Goal: Information Seeking & Learning: Learn about a topic

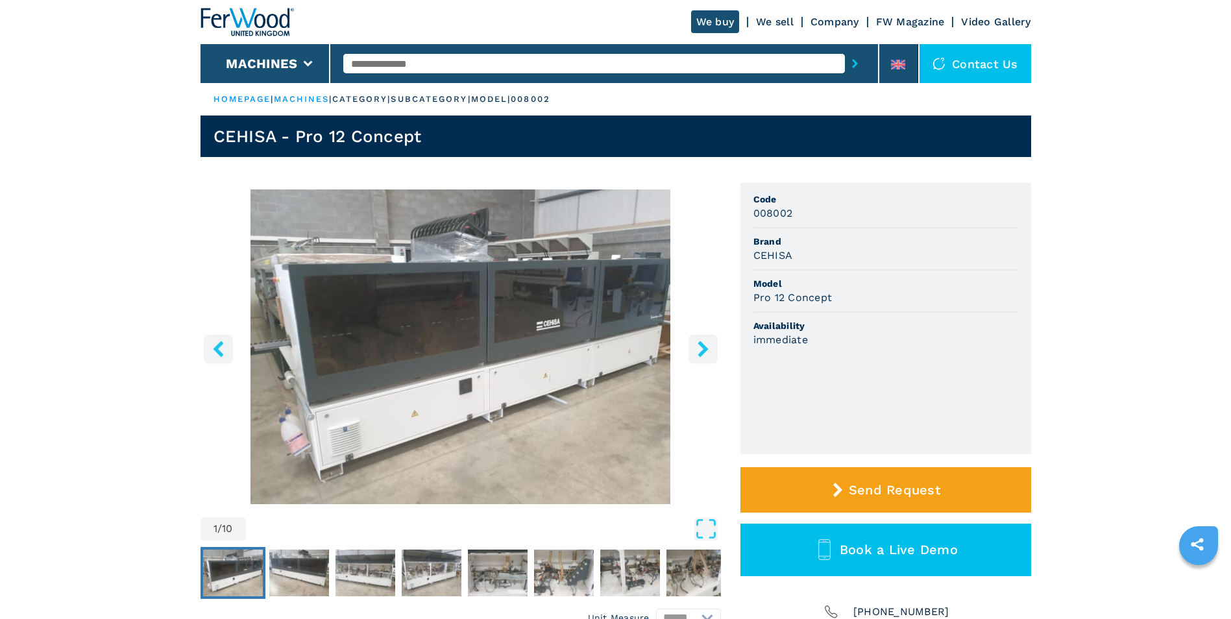
click at [700, 345] on icon "right-button" at bounding box center [702, 349] width 10 height 16
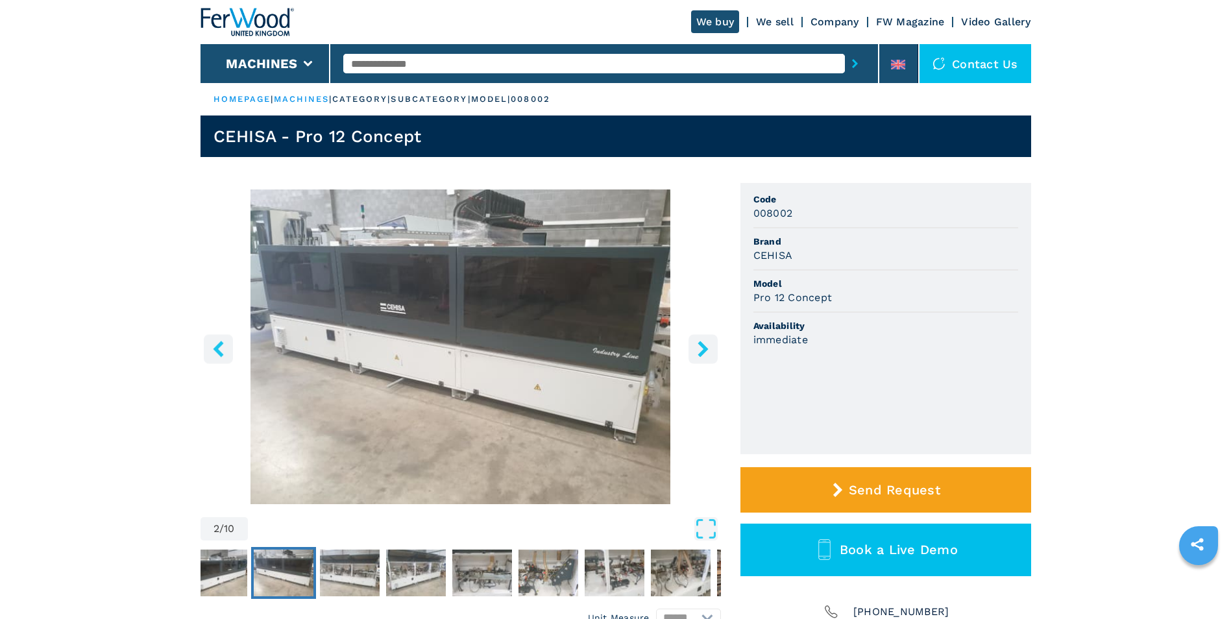
click at [700, 345] on icon "right-button" at bounding box center [702, 349] width 10 height 16
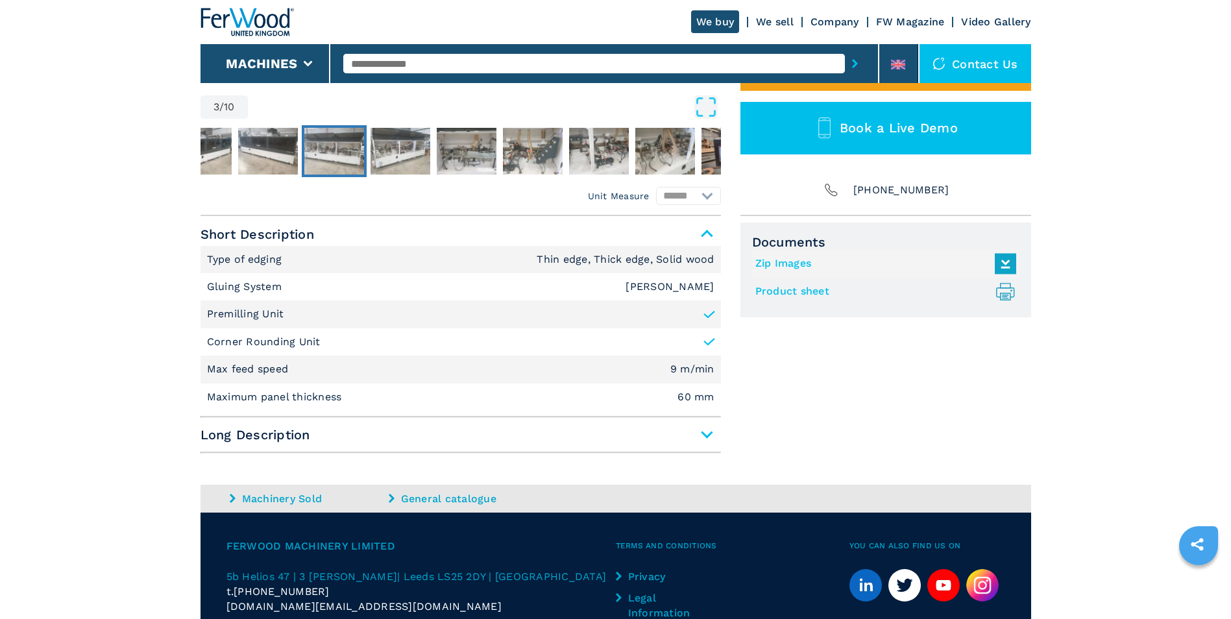
scroll to position [519, 0]
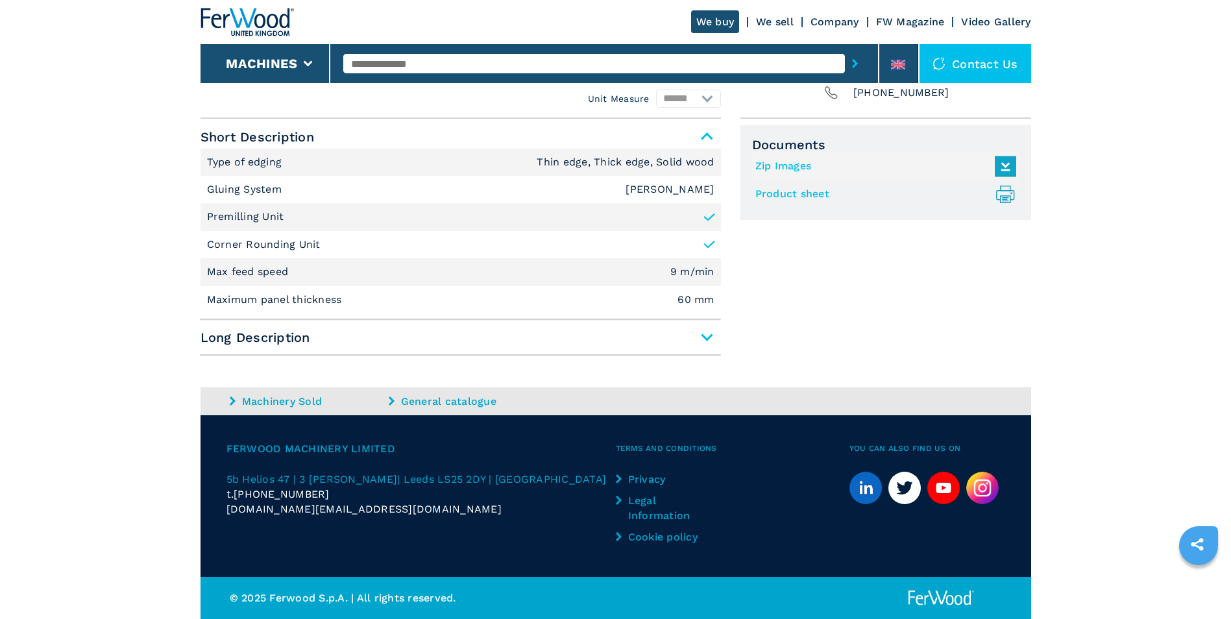
click at [703, 337] on span "Long Description" at bounding box center [460, 337] width 520 height 23
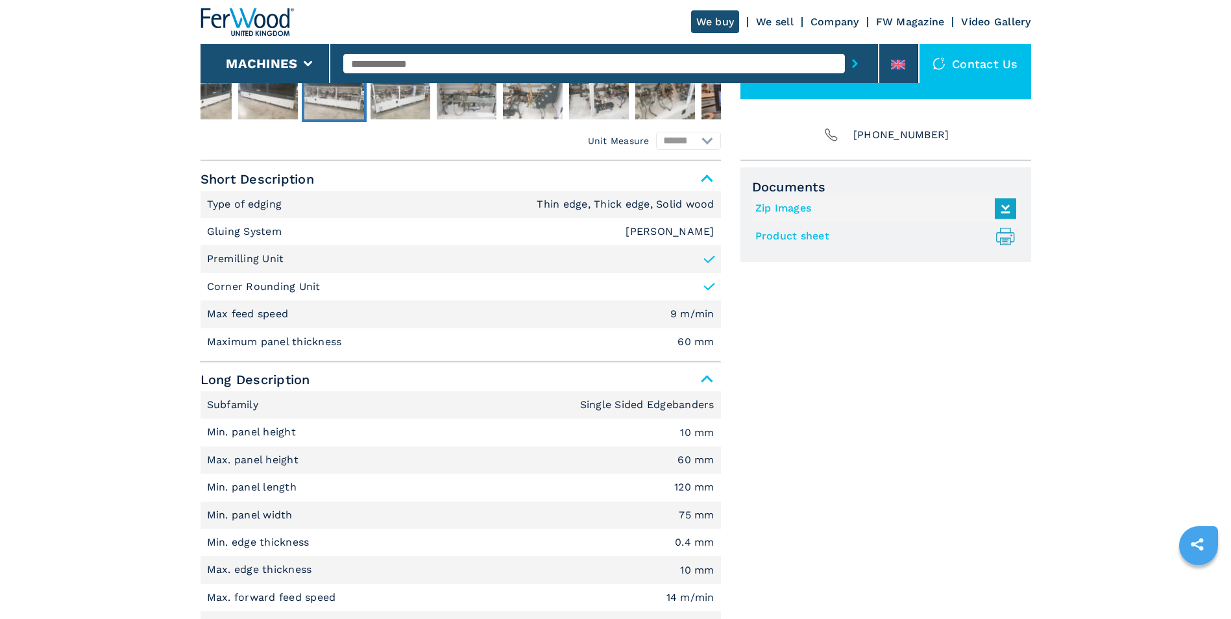
scroll to position [443, 0]
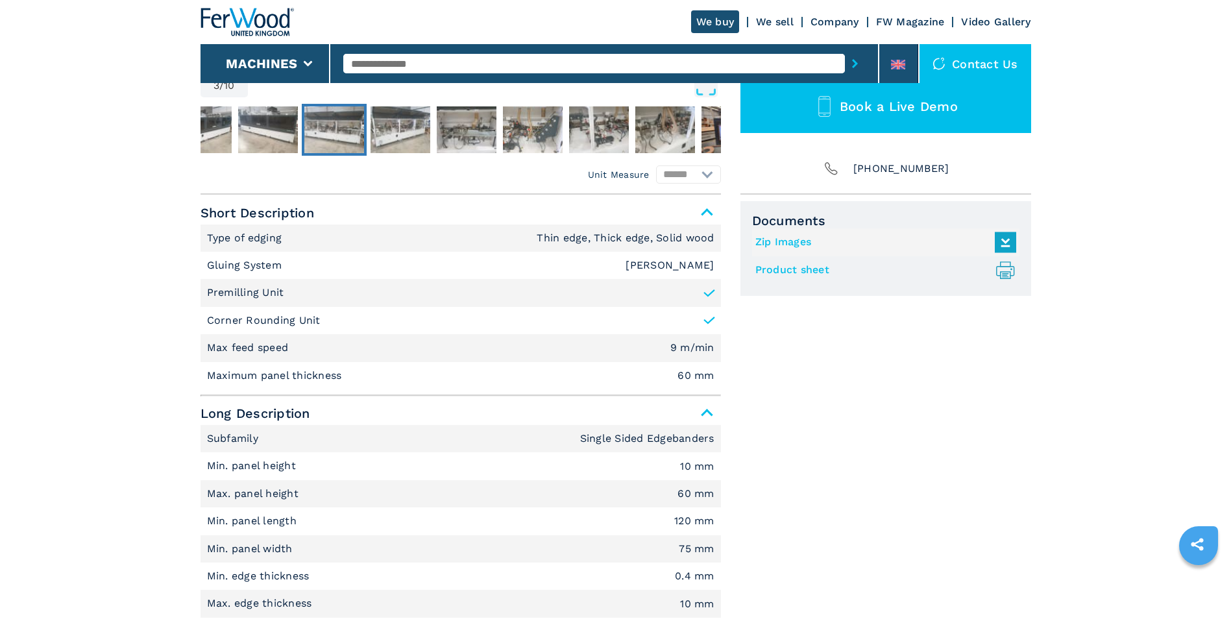
click at [1009, 273] on icon ".prefix__st0{stroke-linecap:round;stroke-linejoin:round}.prefix__st0,.prefix__s…" at bounding box center [1004, 269] width 21 height 21
click at [407, 138] on img "Go to Slide 4" at bounding box center [400, 129] width 60 height 47
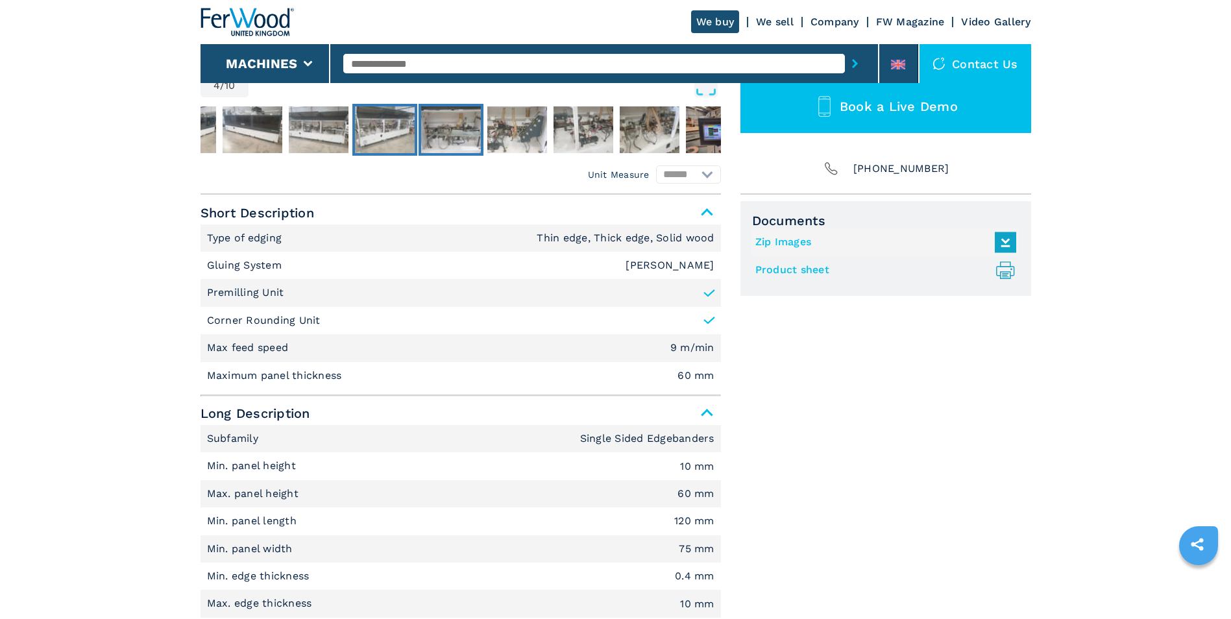
click at [447, 136] on img "Go to Slide 5" at bounding box center [451, 129] width 60 height 47
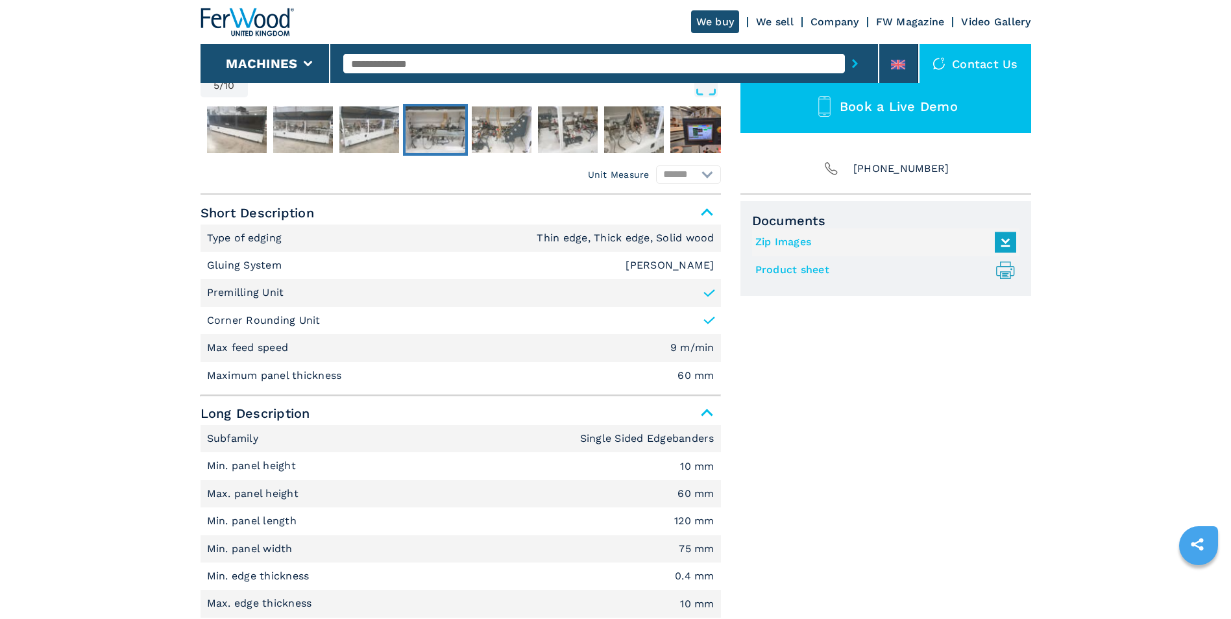
click at [447, 136] on img "Go to Slide 5" at bounding box center [435, 129] width 60 height 47
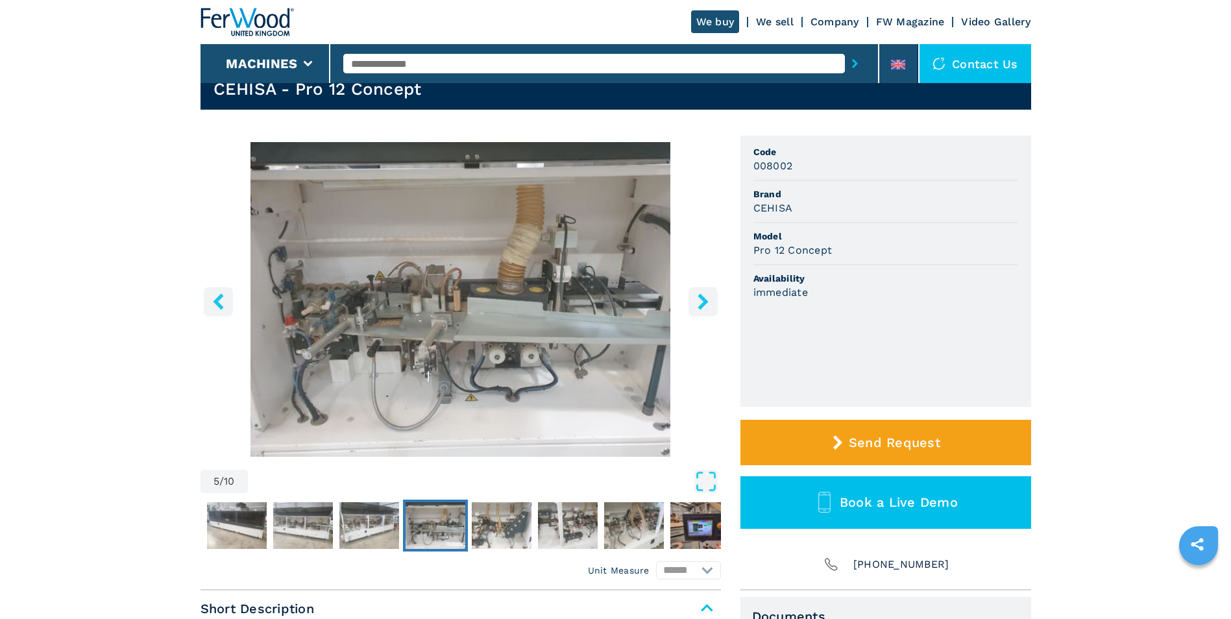
scroll to position [0, 0]
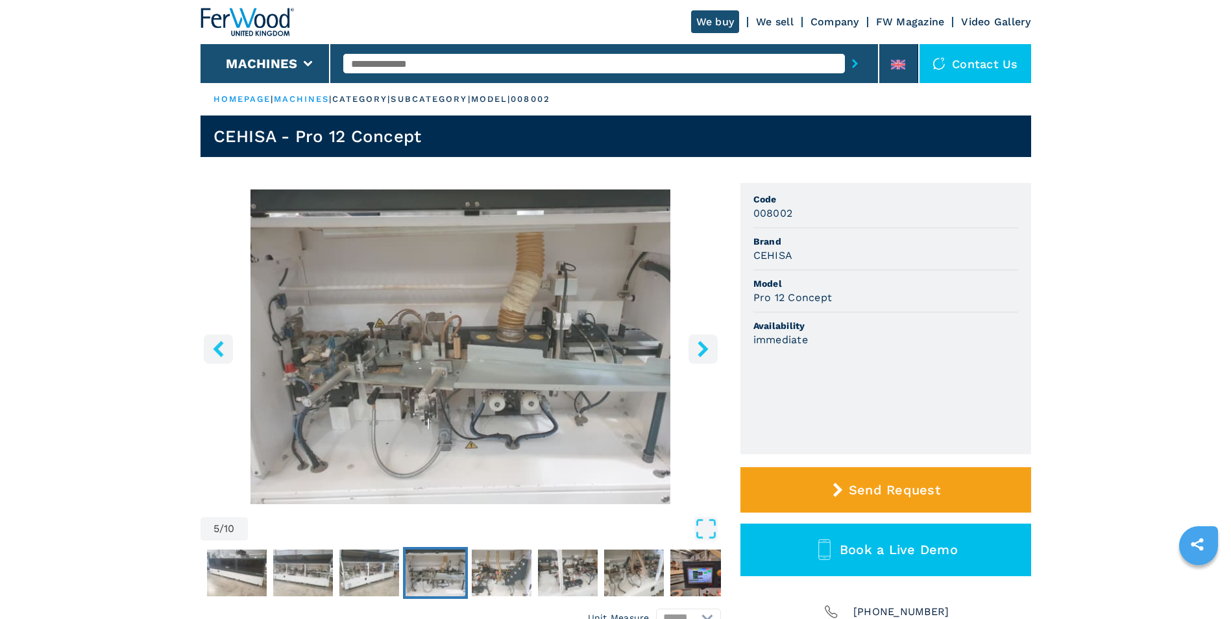
click at [713, 352] on button "right-button" at bounding box center [702, 348] width 29 height 29
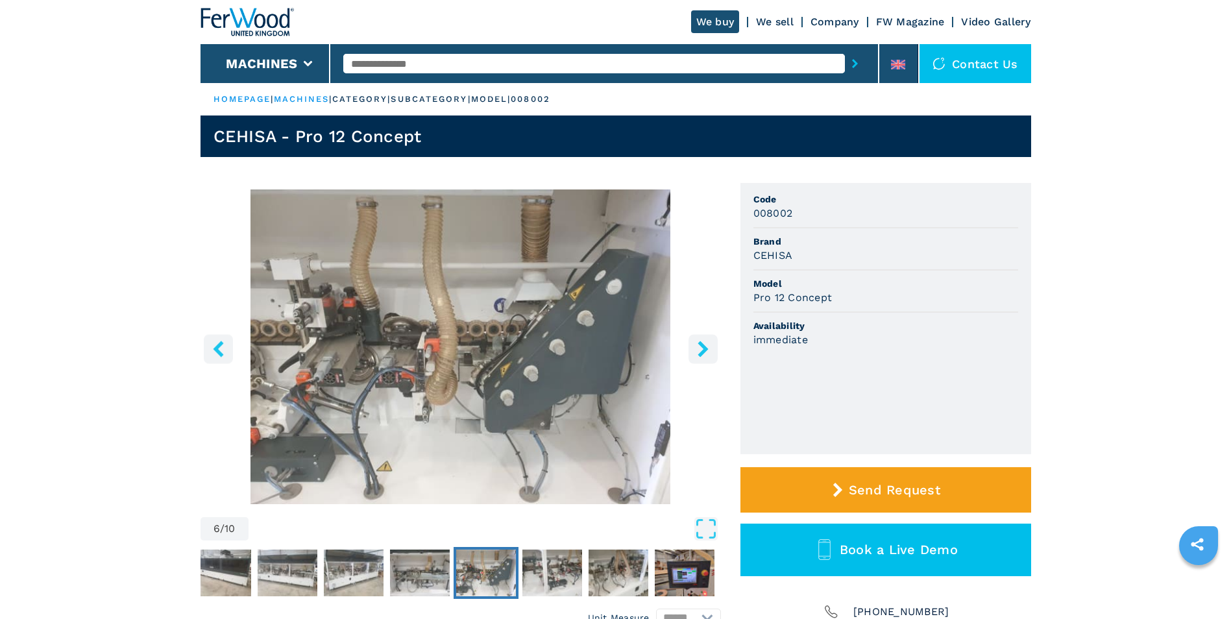
click at [713, 352] on button "right-button" at bounding box center [702, 348] width 29 height 29
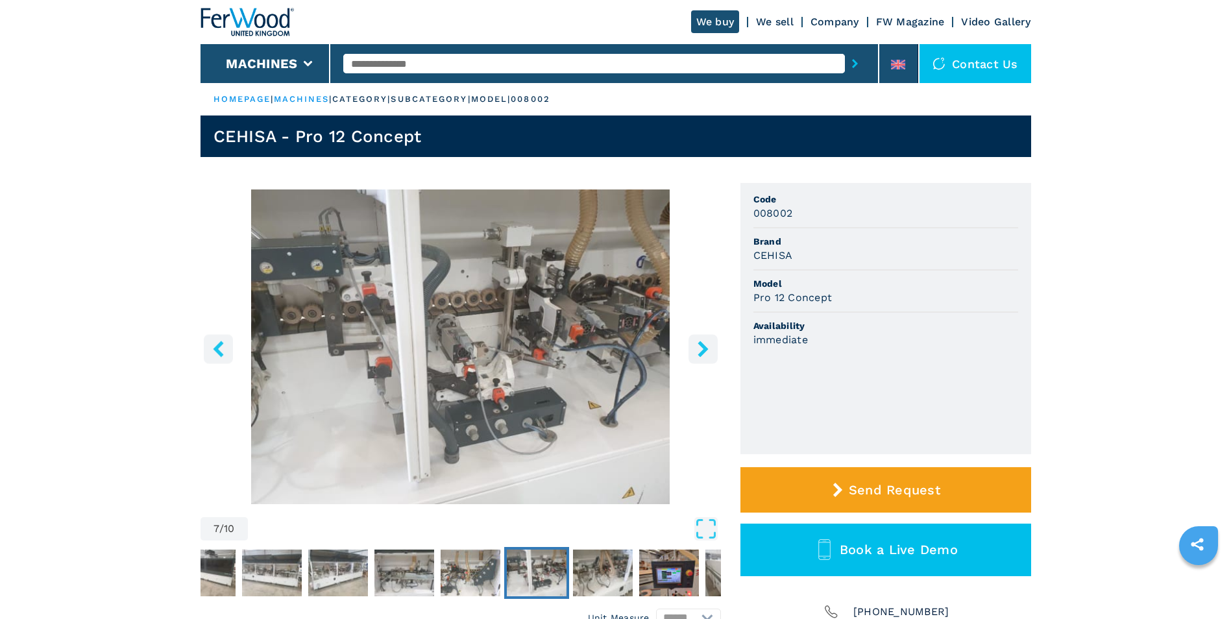
click at [713, 352] on button "right-button" at bounding box center [702, 348] width 29 height 29
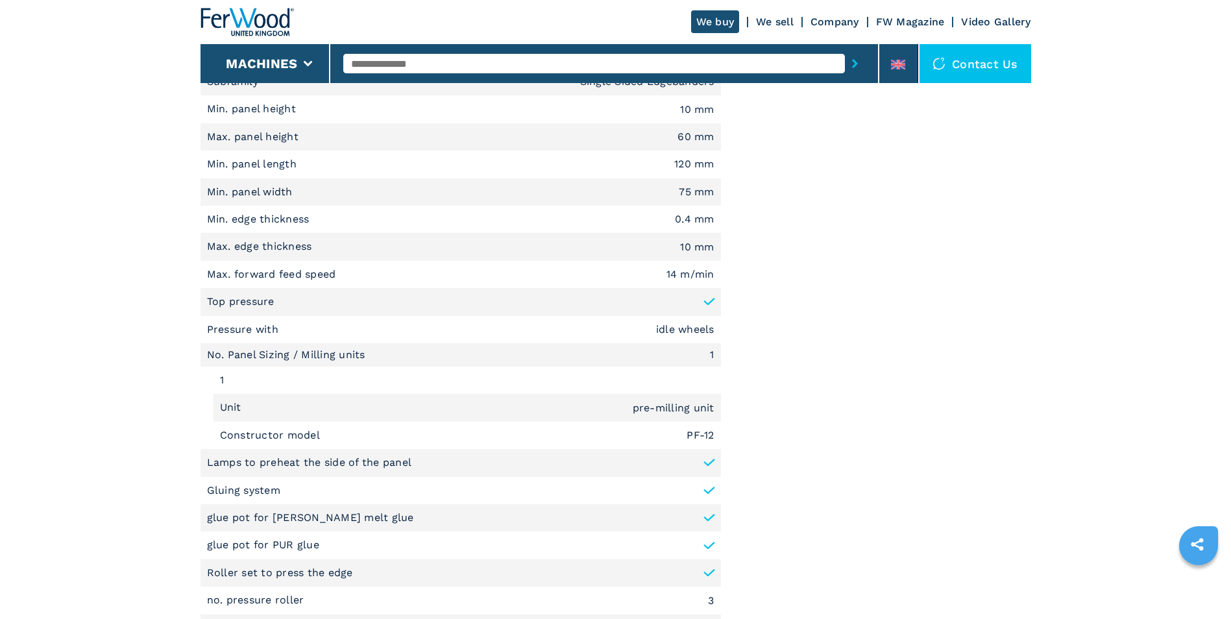
scroll to position [778, 0]
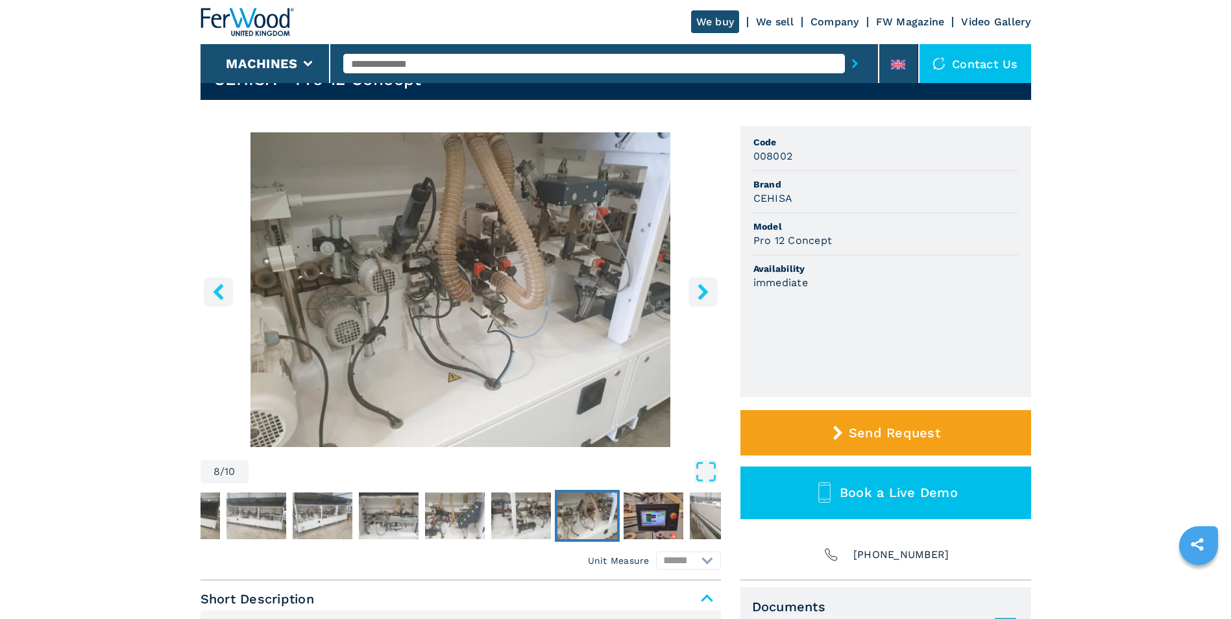
scroll to position [259, 0]
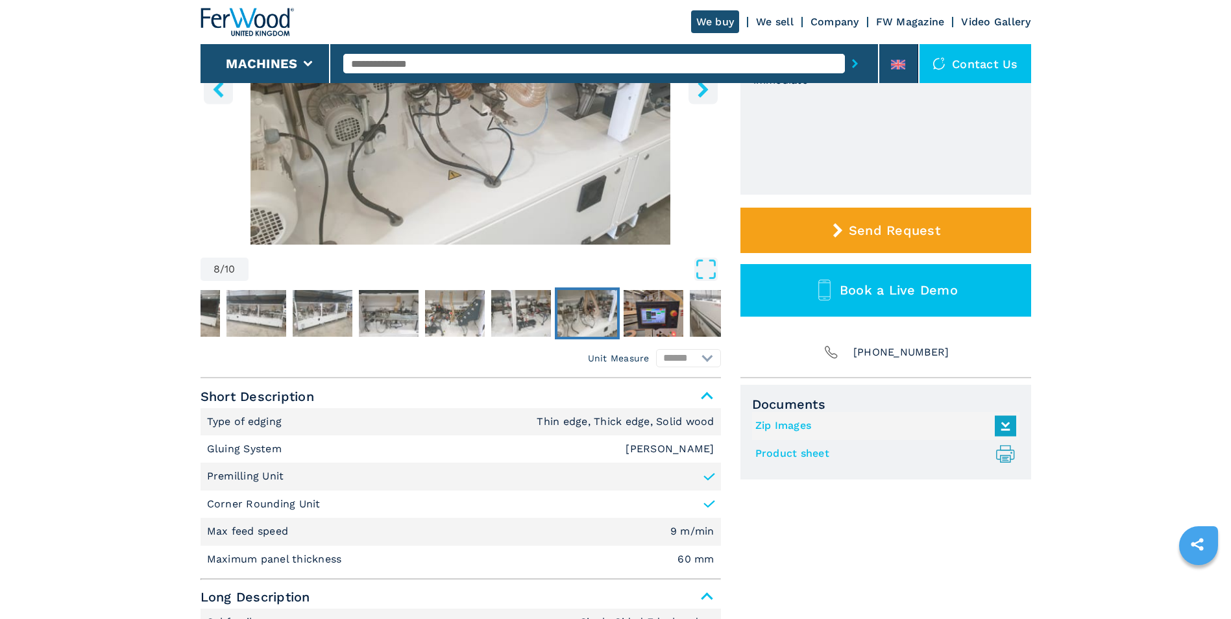
click at [997, 451] on icon ".prefix__st0{stroke-linecap:round;stroke-linejoin:round}.prefix__st0,.prefix__s…" at bounding box center [1004, 453] width 21 height 21
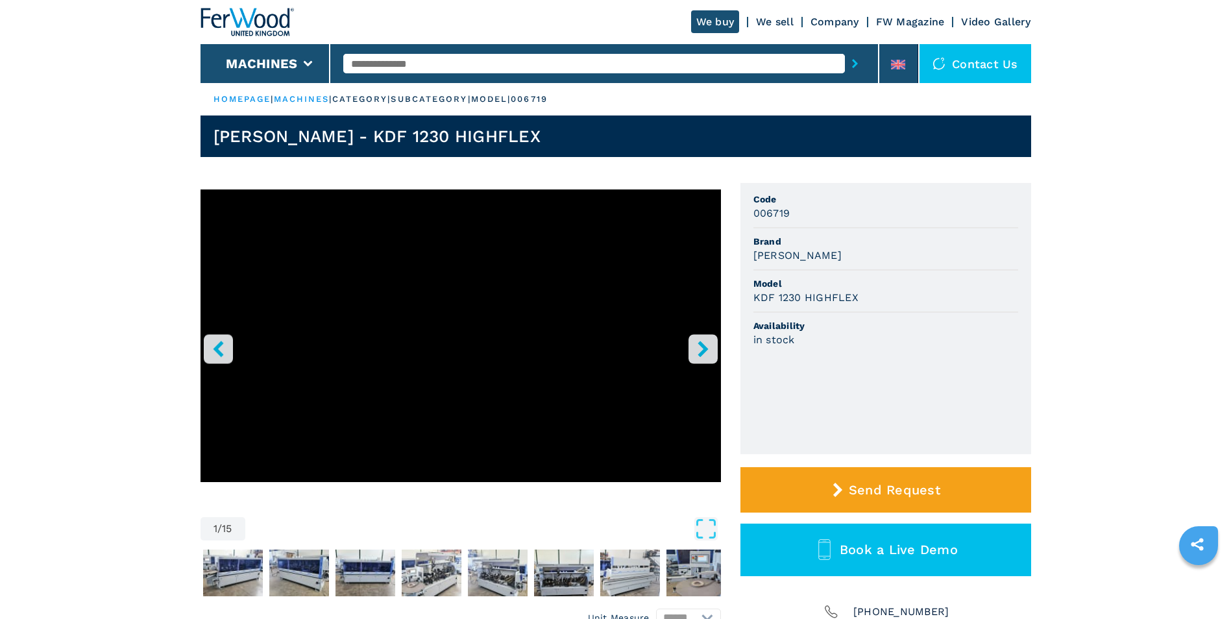
click at [709, 352] on icon "right-button" at bounding box center [703, 349] width 16 height 16
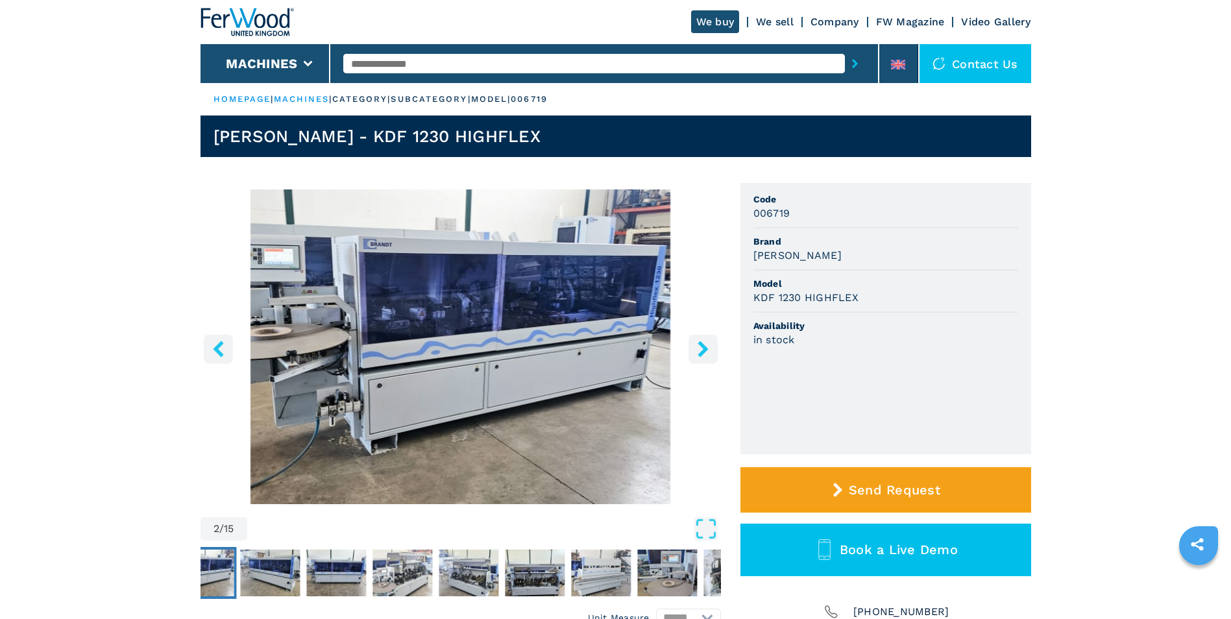
click at [709, 352] on icon "right-button" at bounding box center [703, 349] width 16 height 16
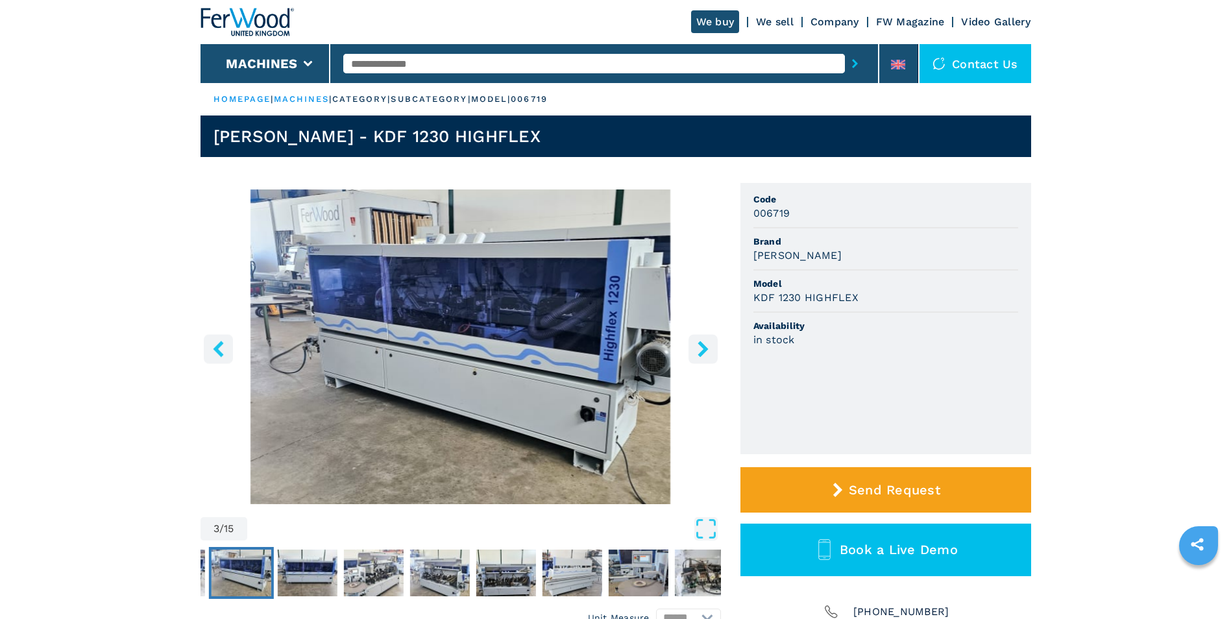
click at [709, 352] on icon "right-button" at bounding box center [703, 349] width 16 height 16
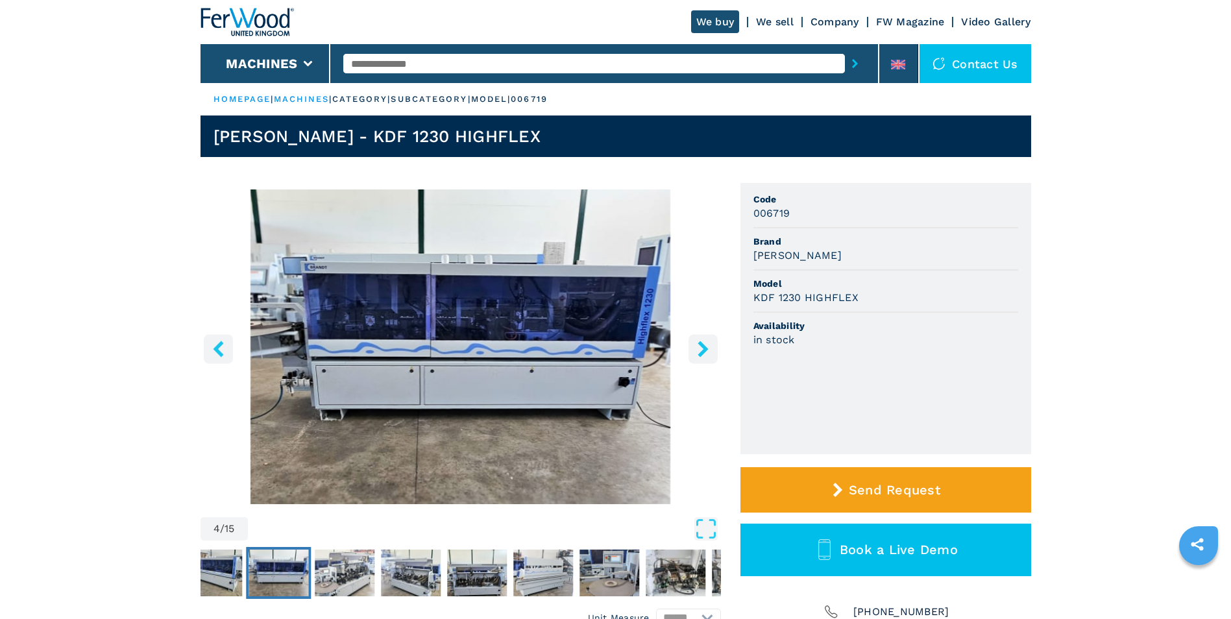
click at [709, 352] on icon "right-button" at bounding box center [703, 349] width 16 height 16
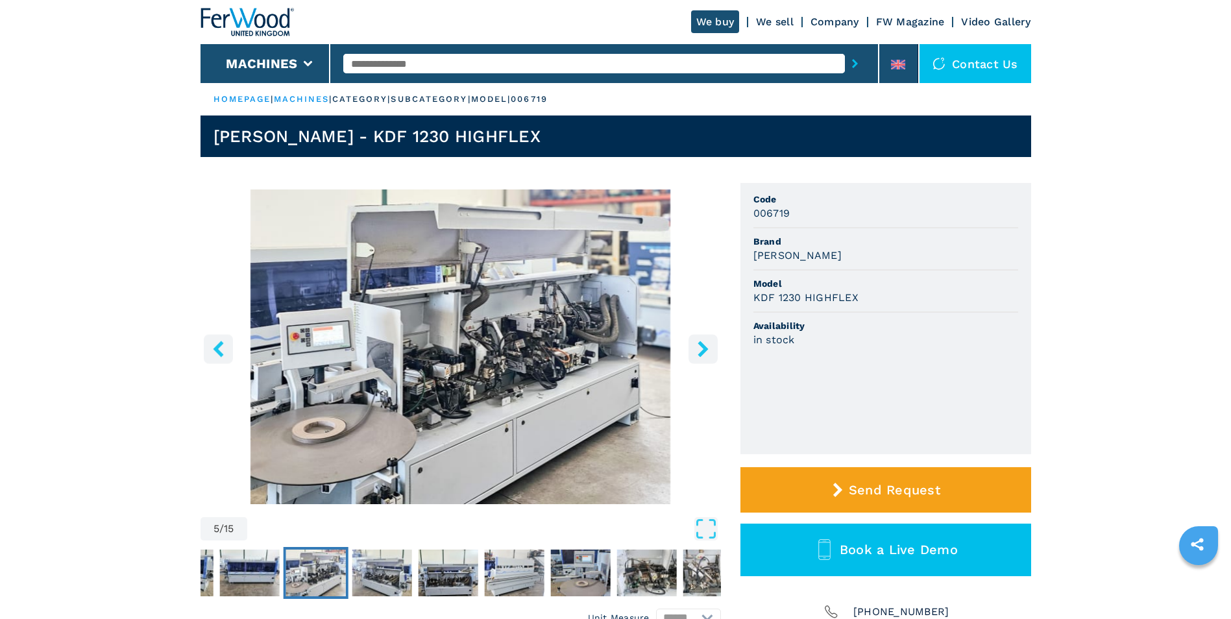
click at [709, 352] on icon "right-button" at bounding box center [703, 349] width 16 height 16
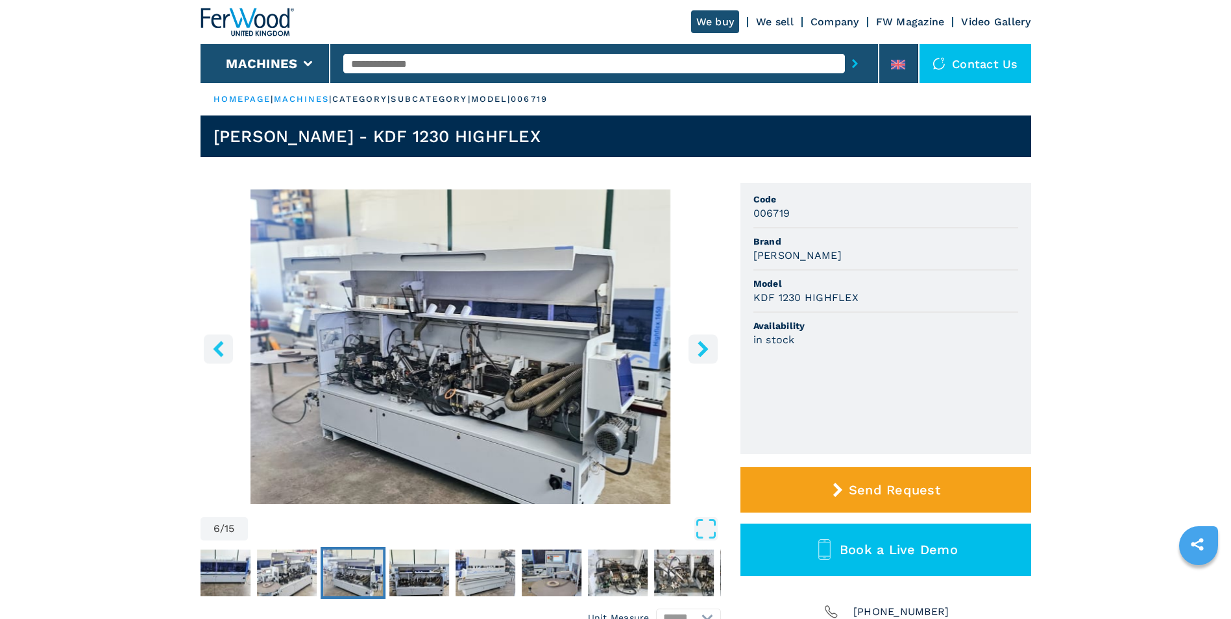
click at [709, 352] on icon "right-button" at bounding box center [703, 349] width 16 height 16
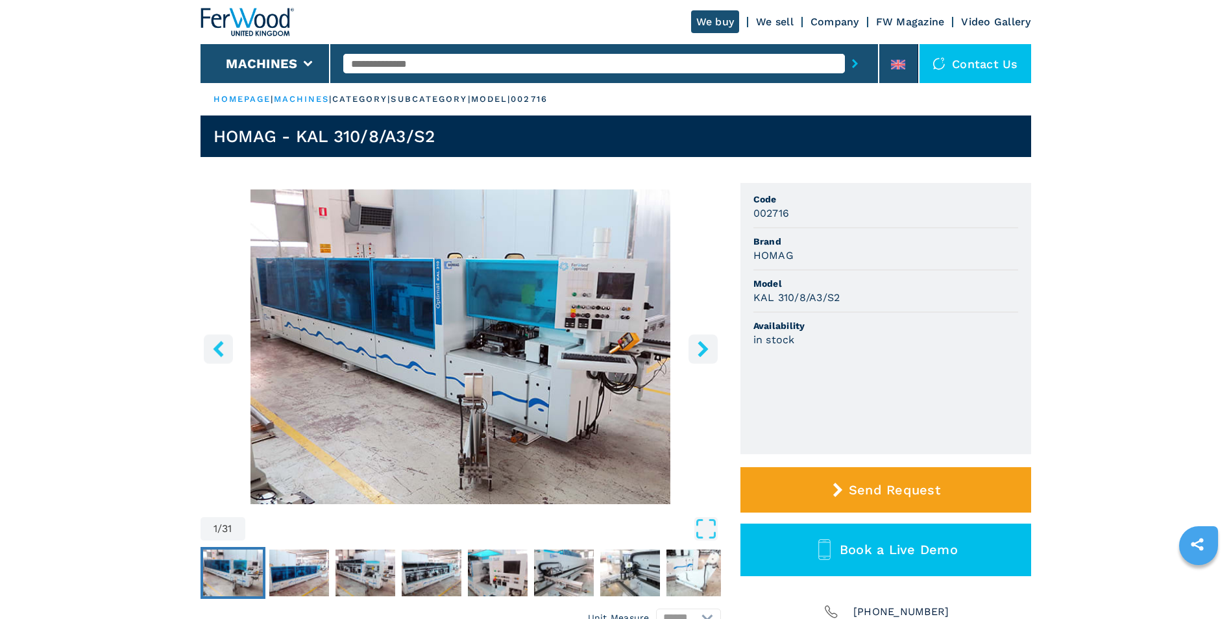
click at [700, 354] on icon "right-button" at bounding box center [702, 349] width 10 height 16
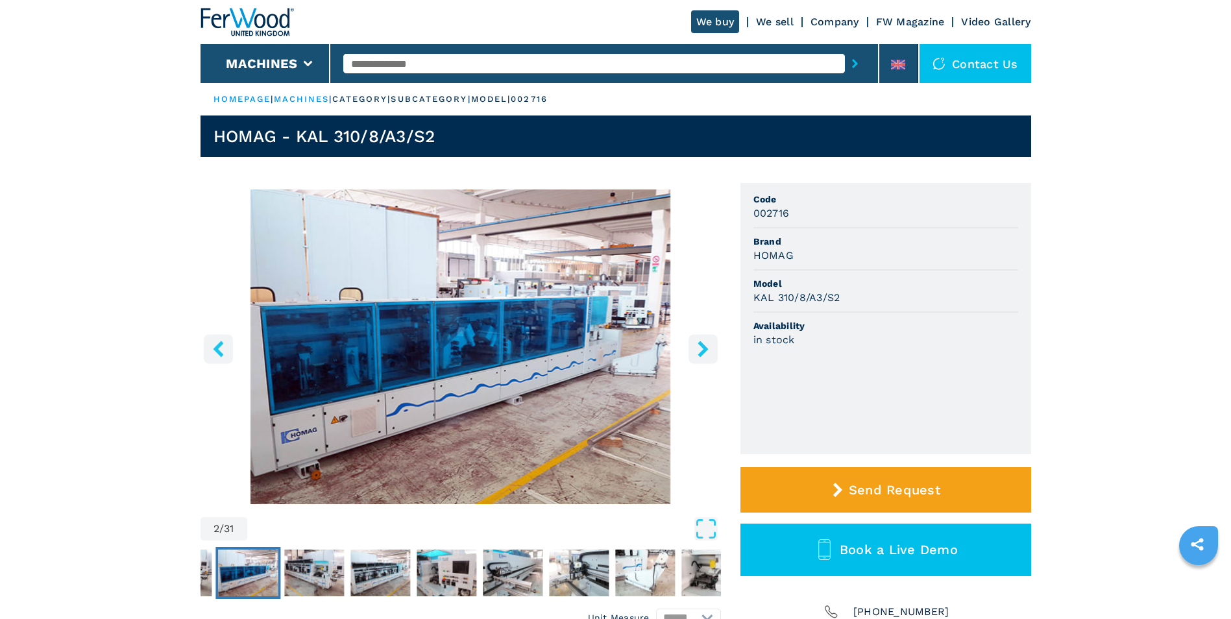
click at [700, 354] on icon "right-button" at bounding box center [702, 349] width 10 height 16
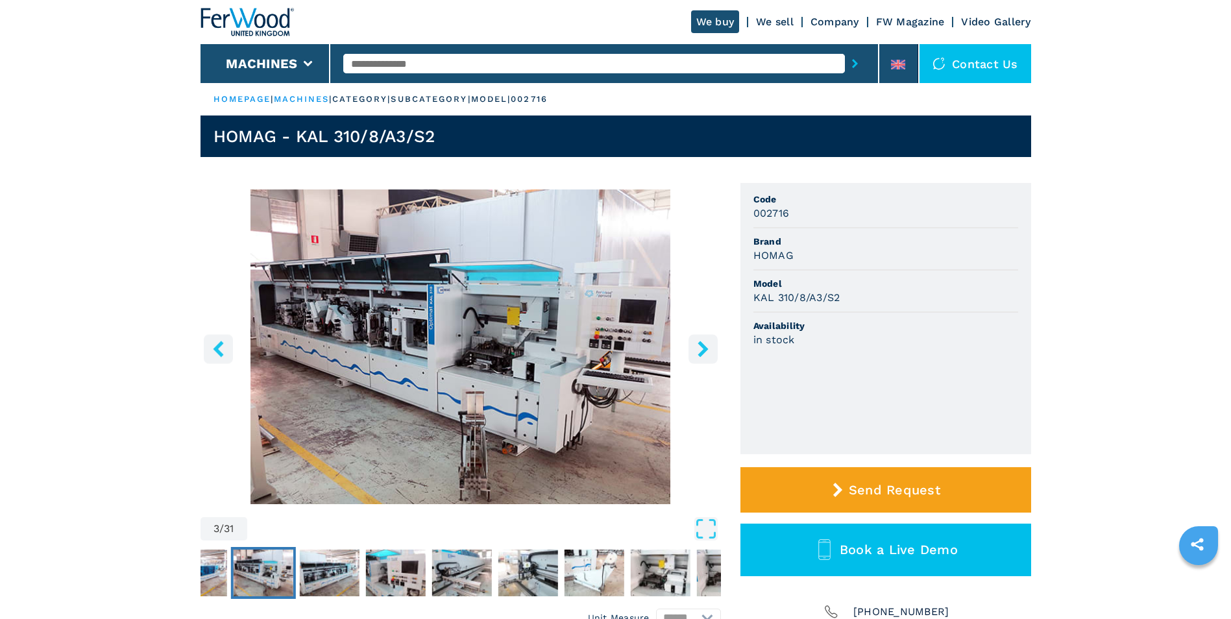
click at [700, 354] on icon "right-button" at bounding box center [702, 349] width 10 height 16
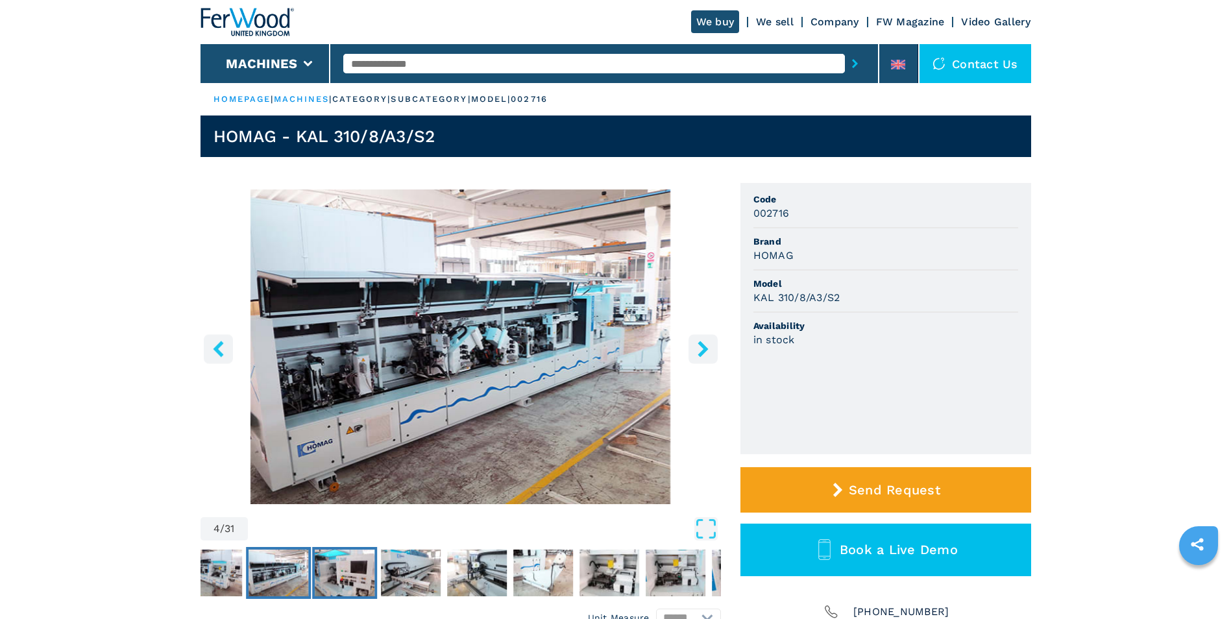
click at [340, 577] on img "Go to Slide 5" at bounding box center [345, 572] width 60 height 47
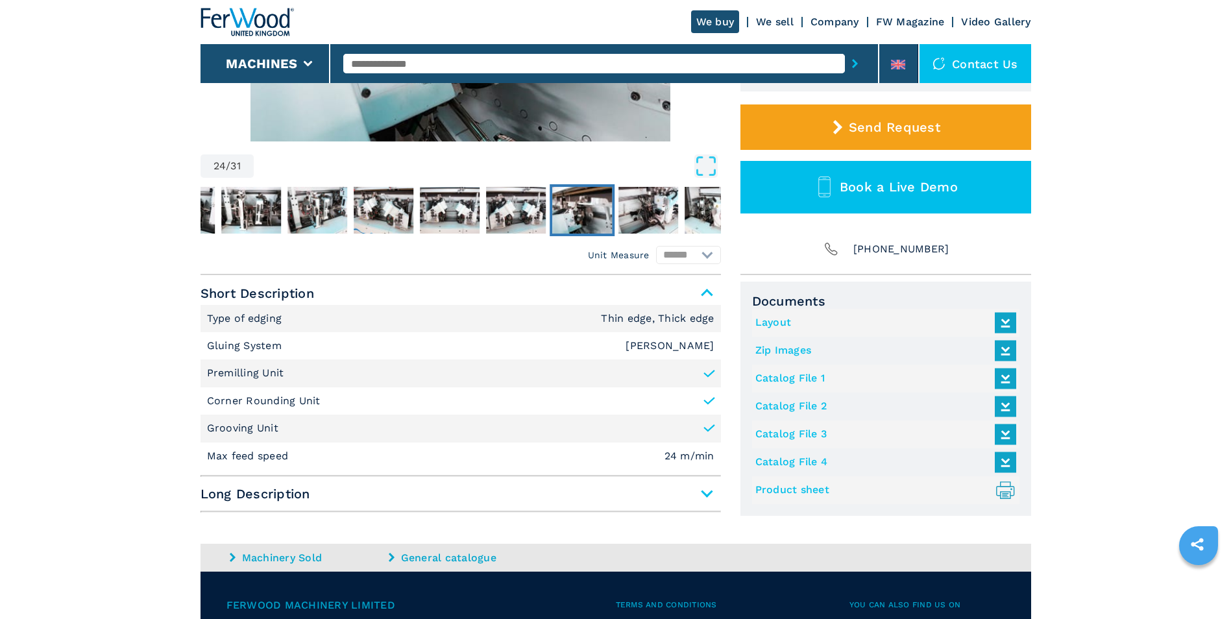
scroll to position [433, 0]
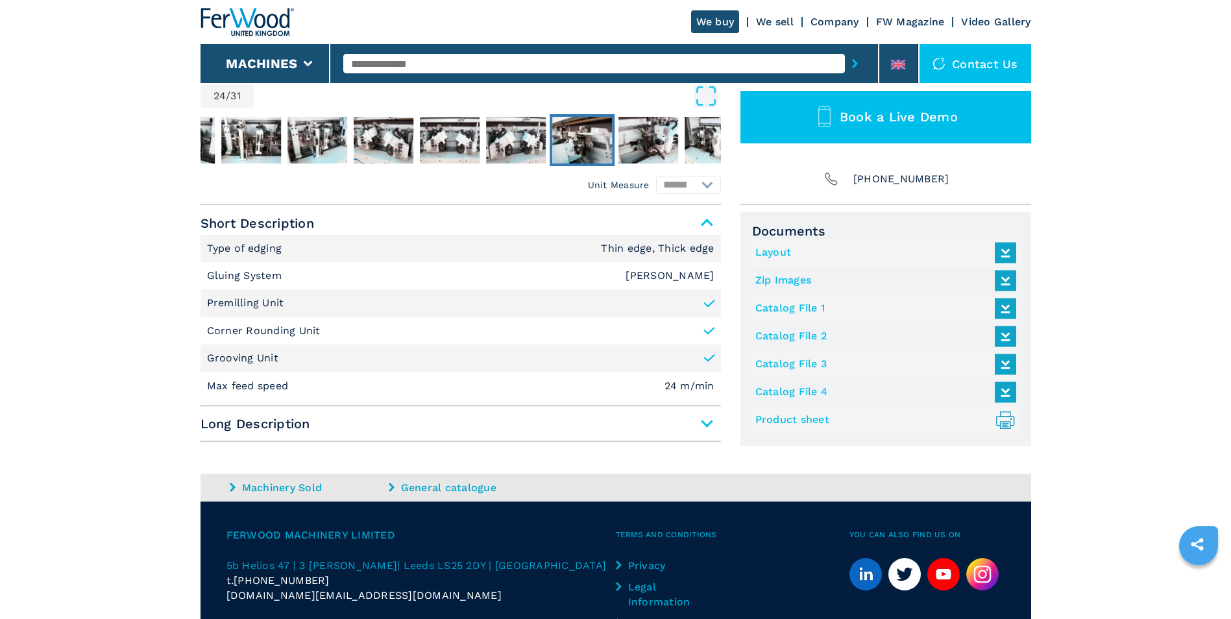
click at [706, 433] on span "Long Description" at bounding box center [460, 423] width 520 height 23
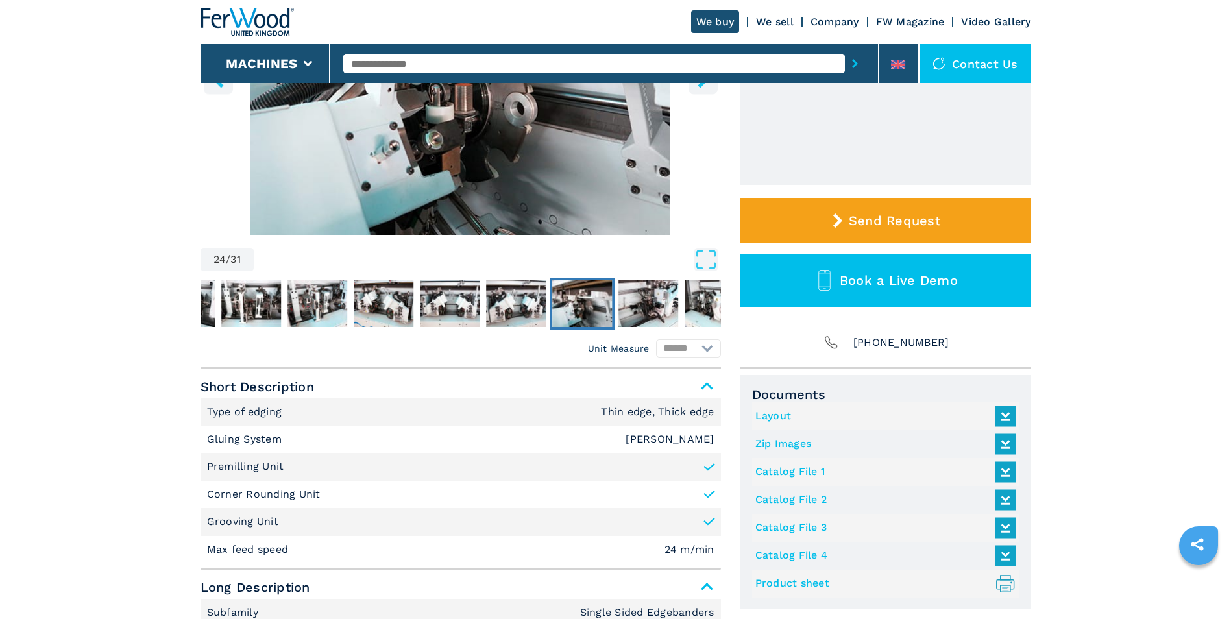
scroll to position [86, 0]
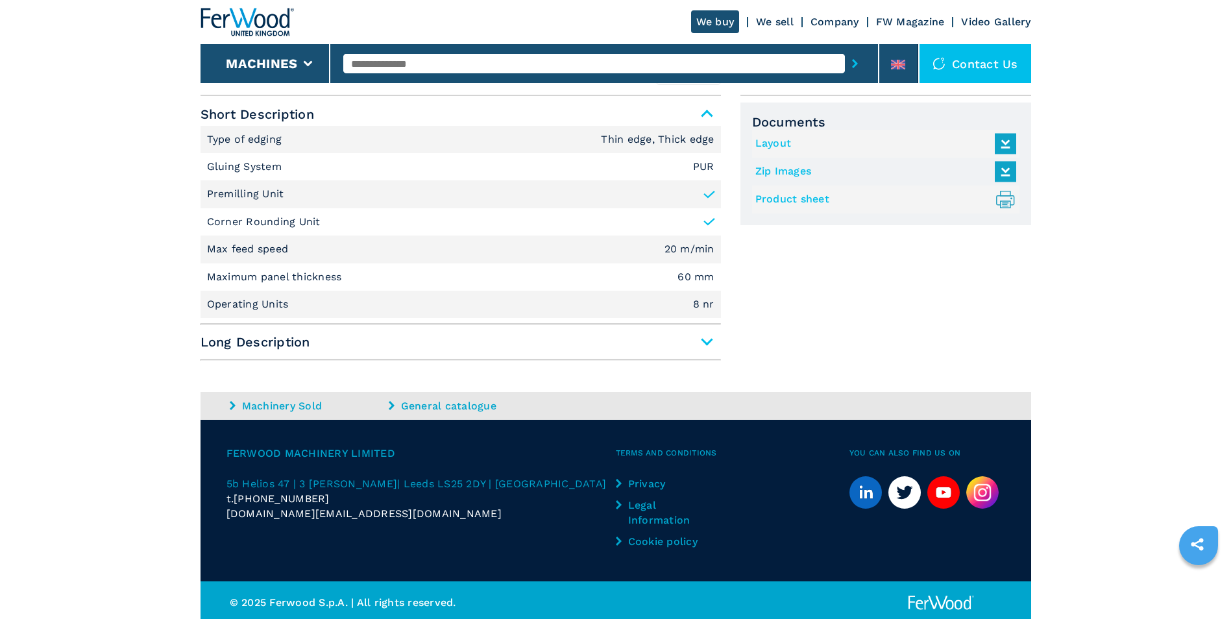
scroll to position [546, 0]
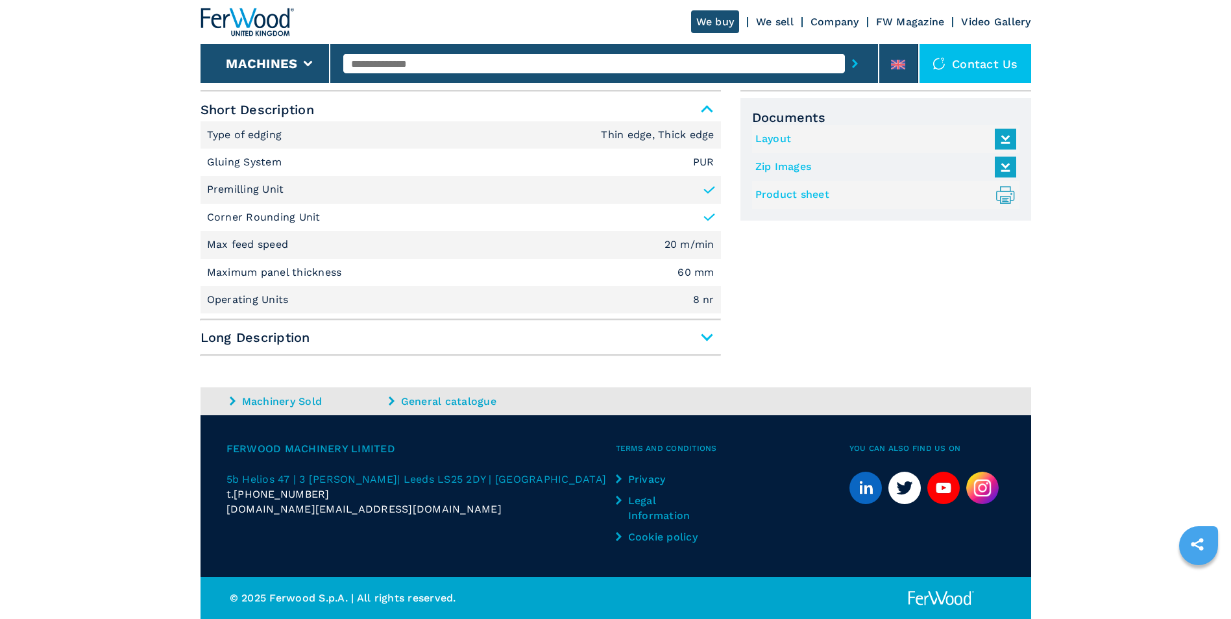
click at [707, 337] on span "Long Description" at bounding box center [460, 337] width 520 height 23
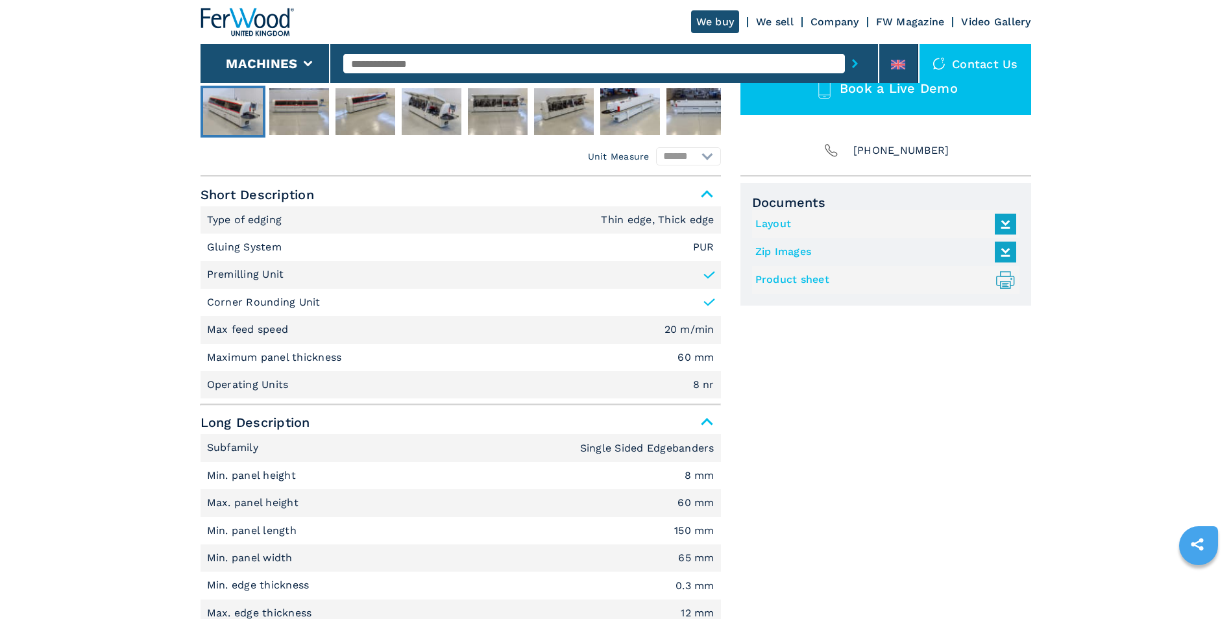
scroll to position [467, 0]
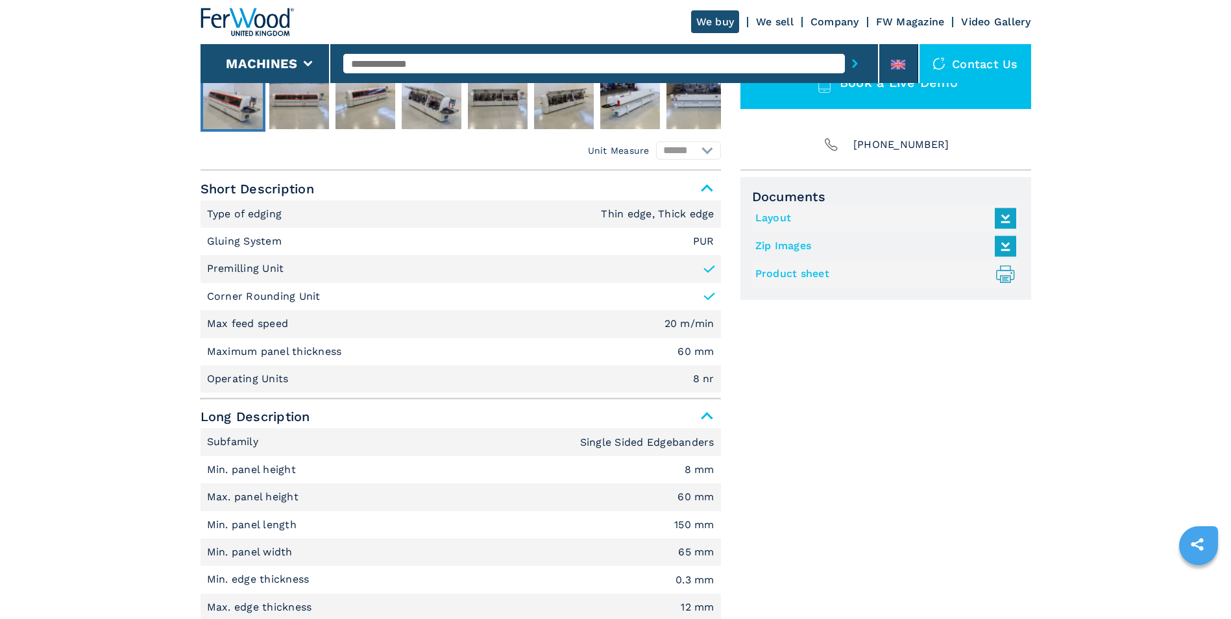
click at [1005, 274] on icon ".prefix__st0{stroke-linecap:round;stroke-linejoin:round}.prefix__st0,.prefix__s…" at bounding box center [1004, 273] width 21 height 21
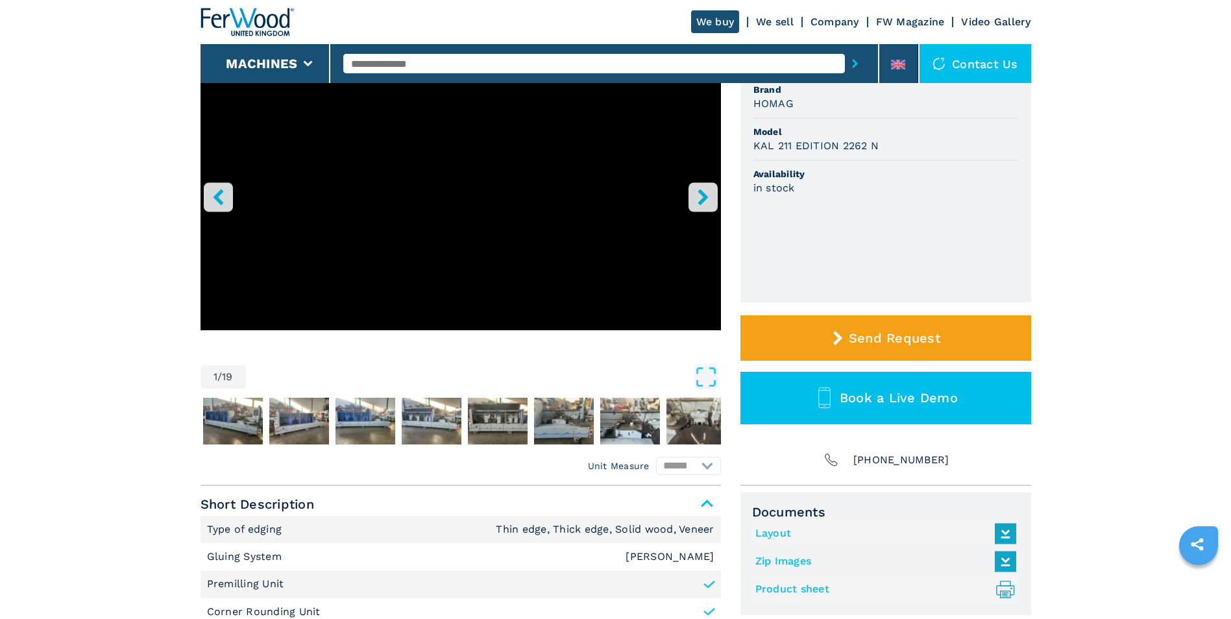
scroll to position [259, 0]
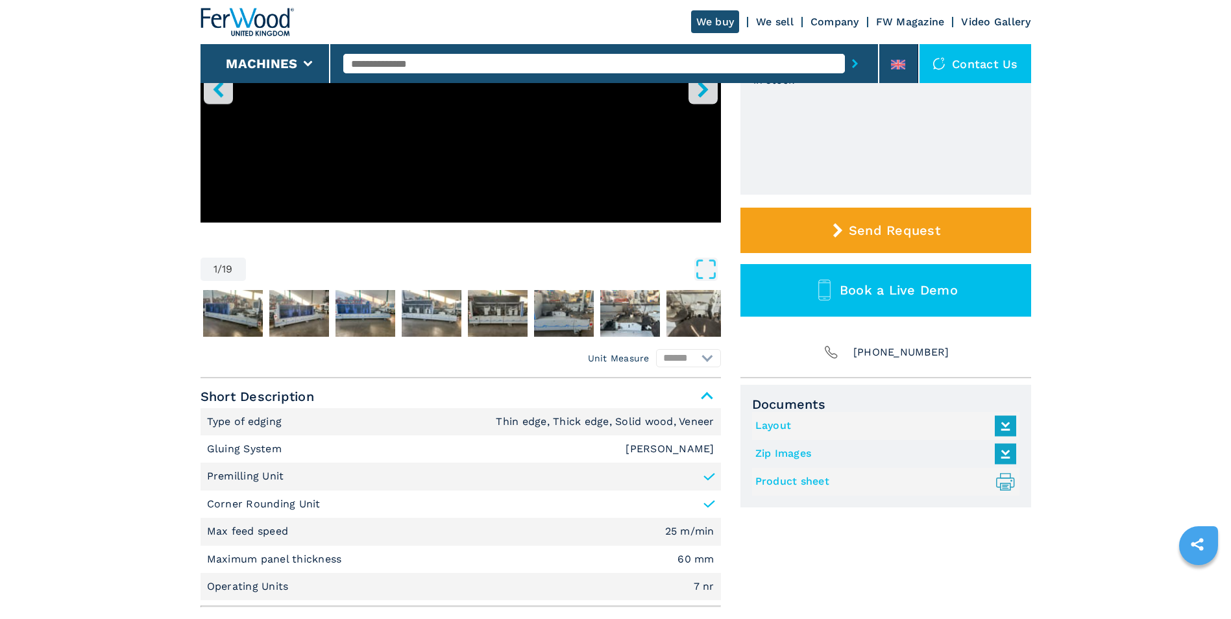
click at [998, 479] on icon ".prefix__st0{stroke-linecap:round;stroke-linejoin:round}.prefix__st0,.prefix__s…" at bounding box center [1004, 481] width 21 height 21
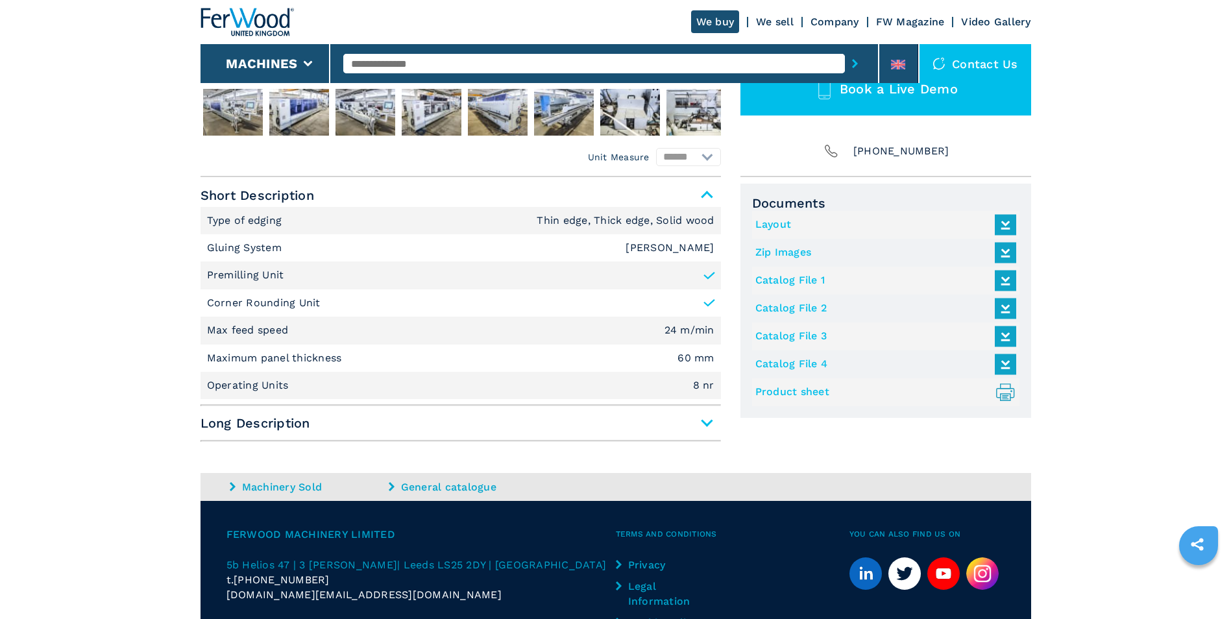
scroll to position [460, 0]
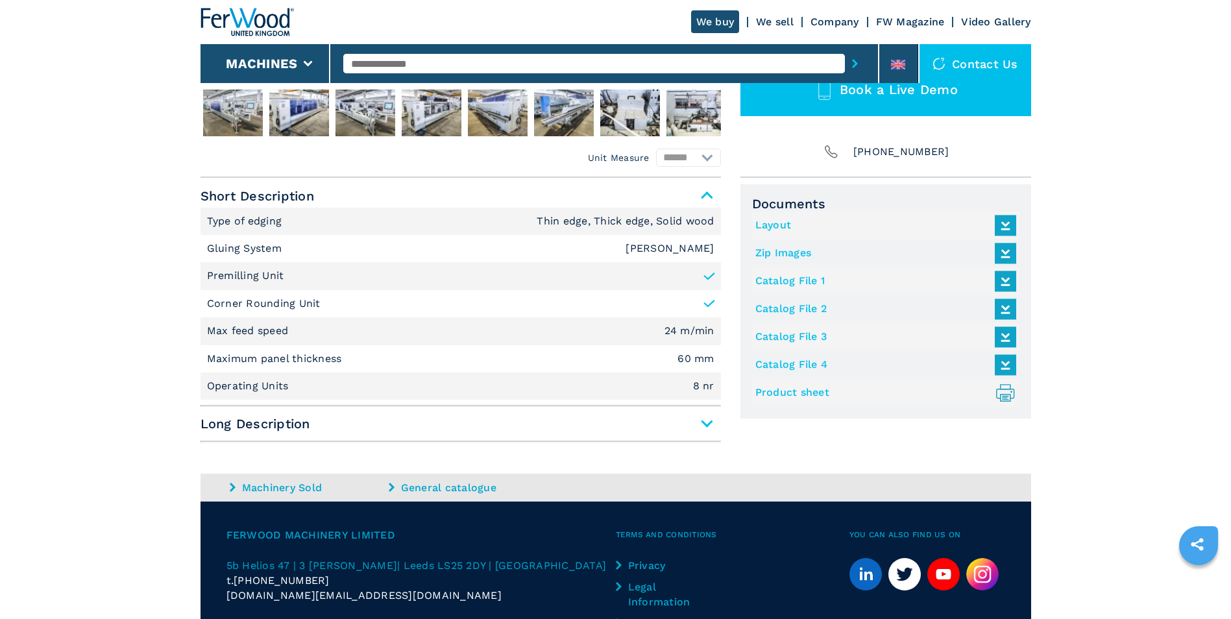
click at [703, 422] on span "Long Description" at bounding box center [460, 423] width 520 height 23
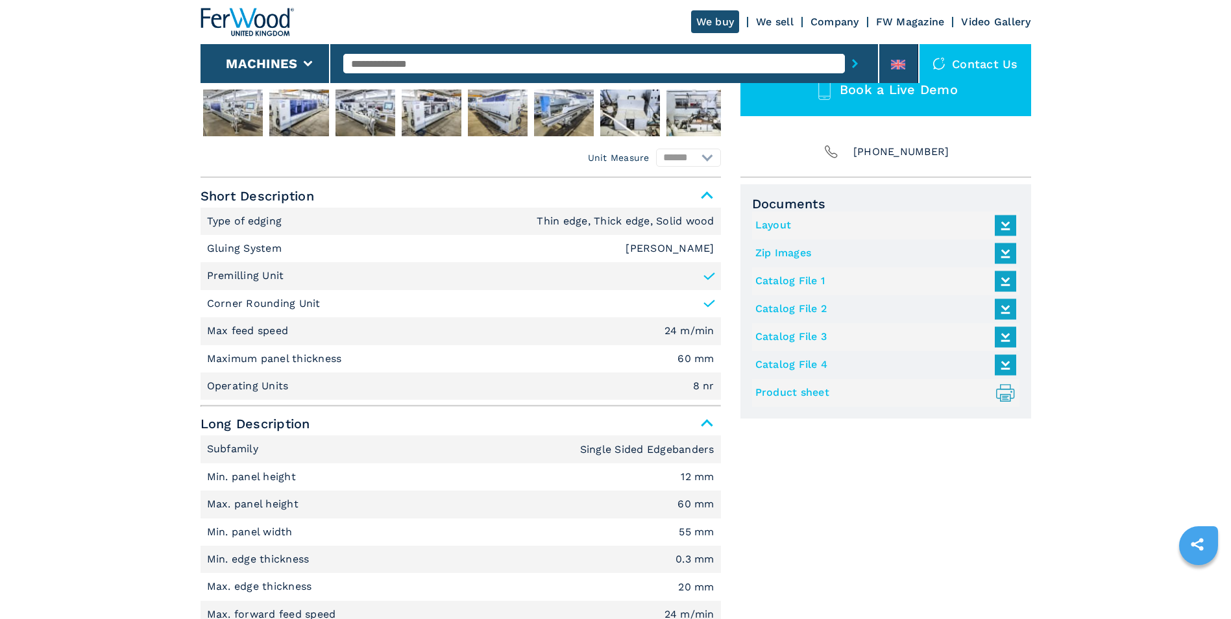
click at [817, 394] on link "Product sheet .prefix__st0{stroke-linecap:round;stroke-linejoin:round}.prefix__…" at bounding box center [882, 392] width 254 height 21
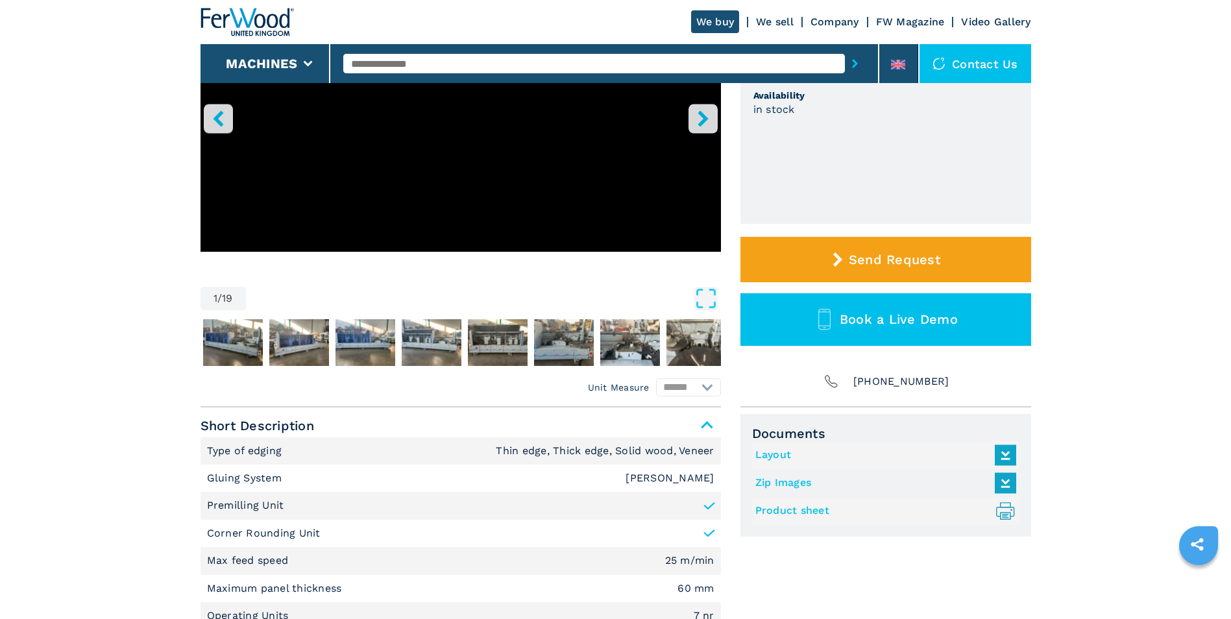
scroll to position [259, 0]
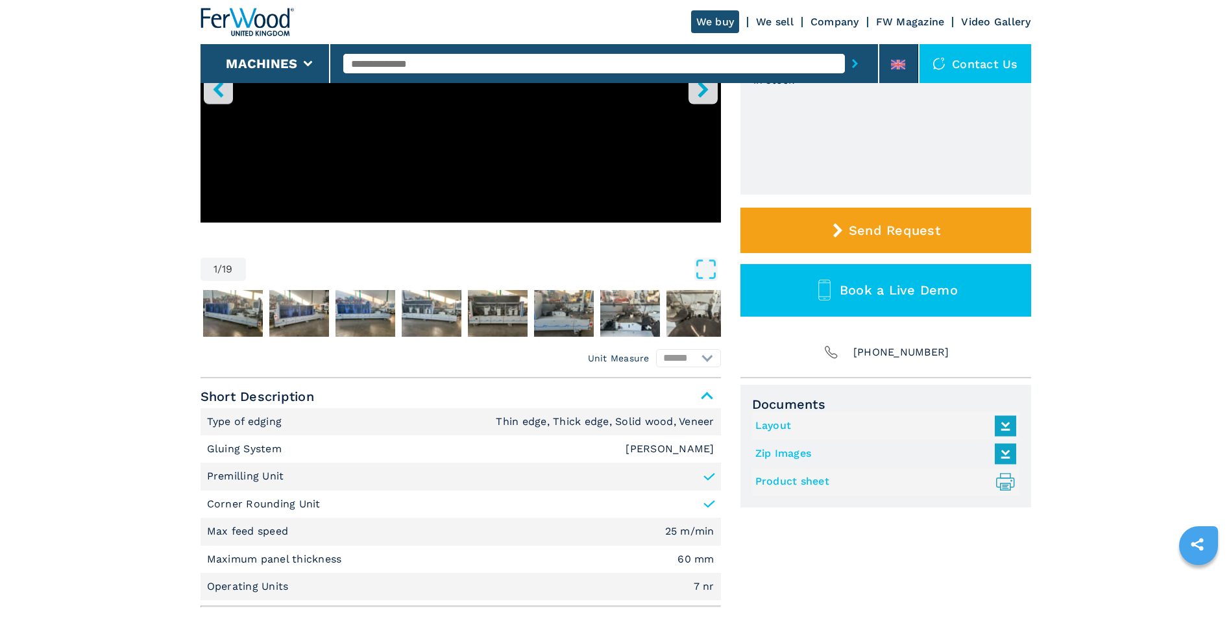
click at [1013, 483] on icon at bounding box center [1005, 481] width 18 height 9
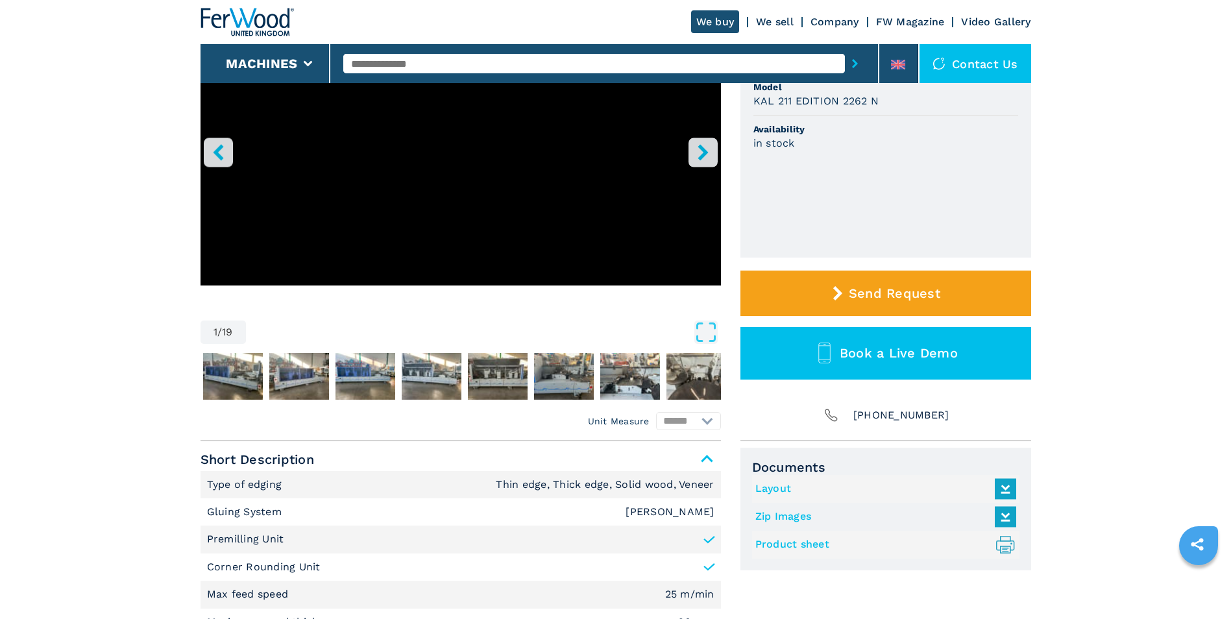
scroll to position [0, 0]
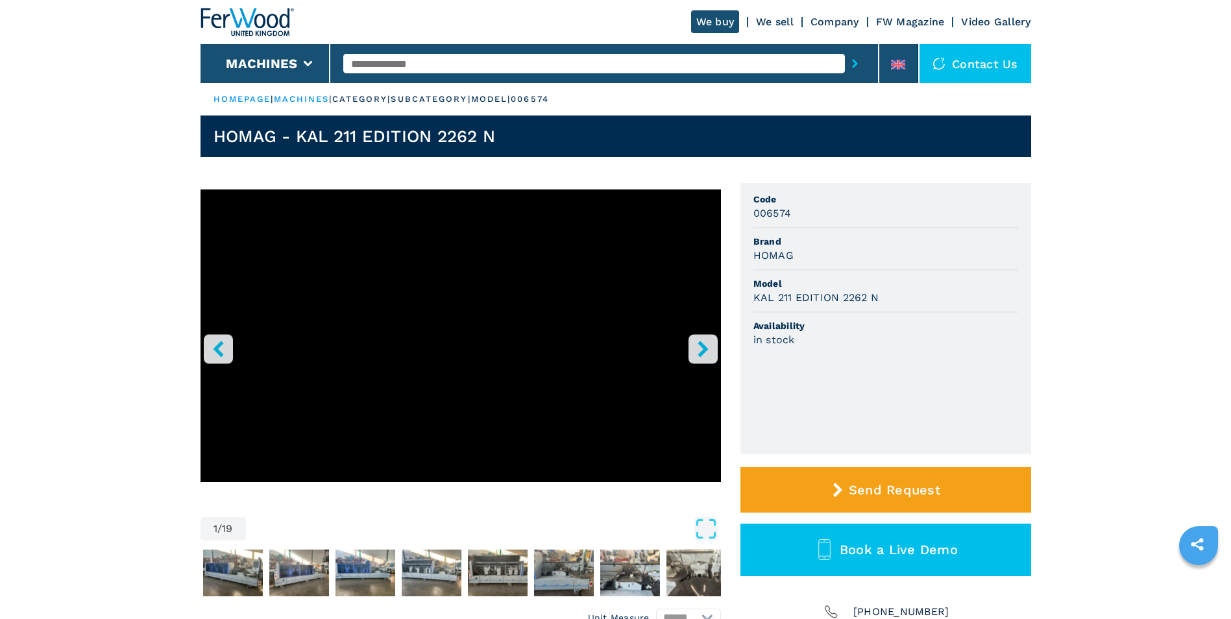
click at [821, 20] on link "Company" at bounding box center [834, 22] width 49 height 12
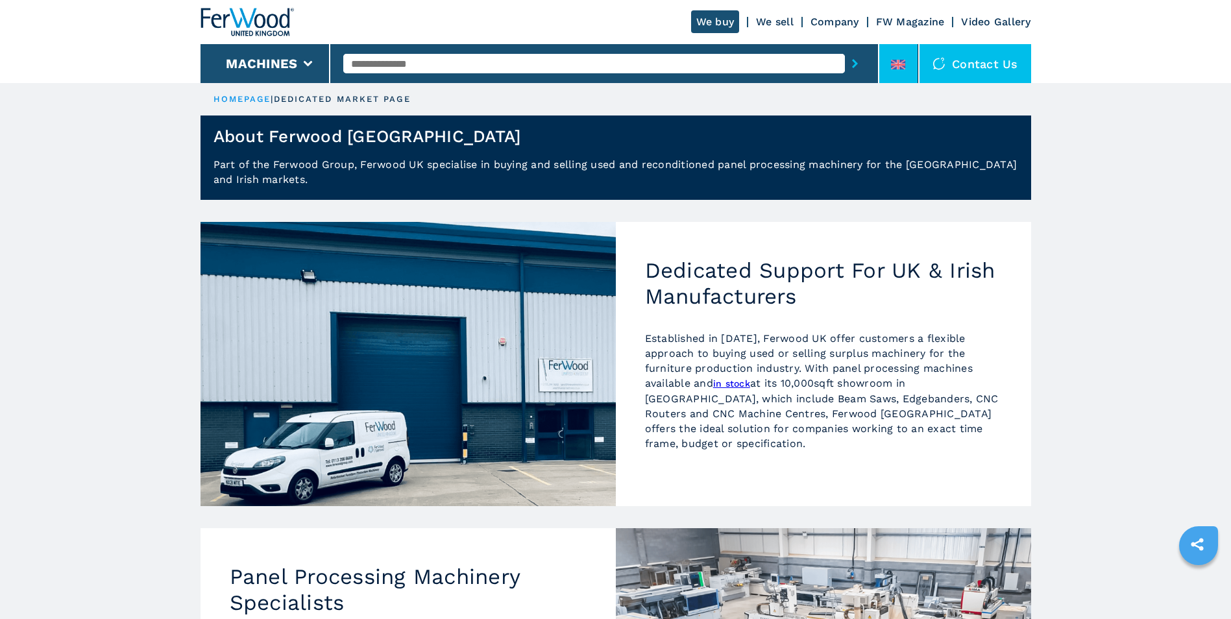
click at [905, 65] on icon at bounding box center [898, 65] width 14 height 2
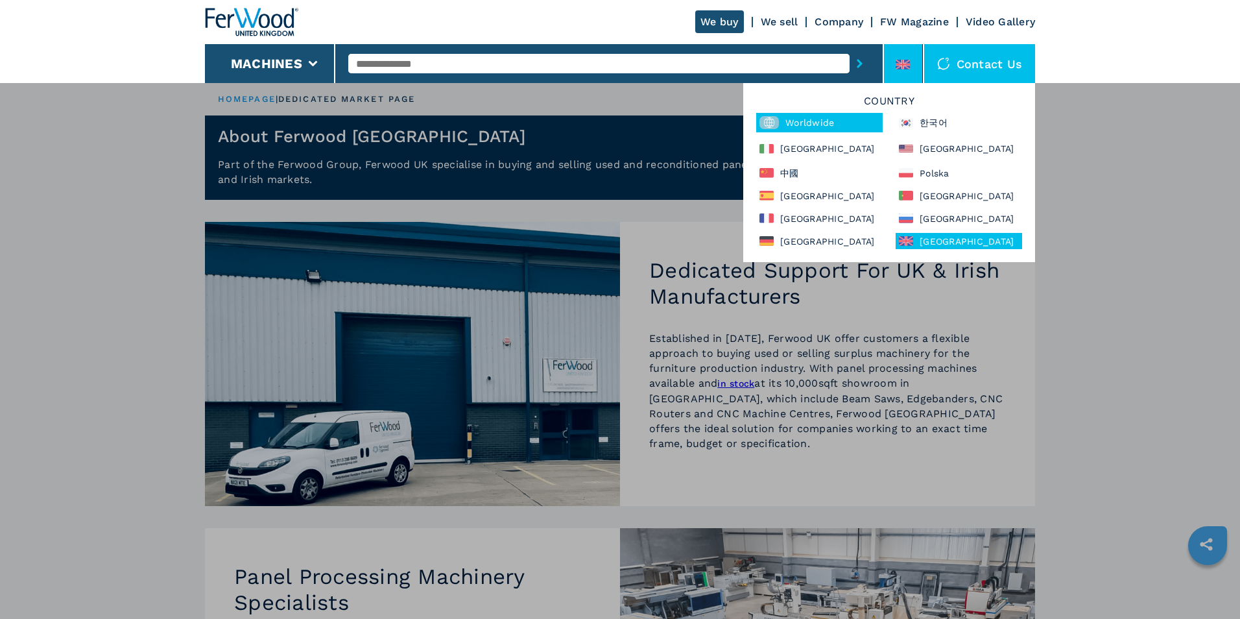
click at [821, 122] on div "Worldwide" at bounding box center [819, 122] width 126 height 19
